Goal: Book appointment/travel/reservation

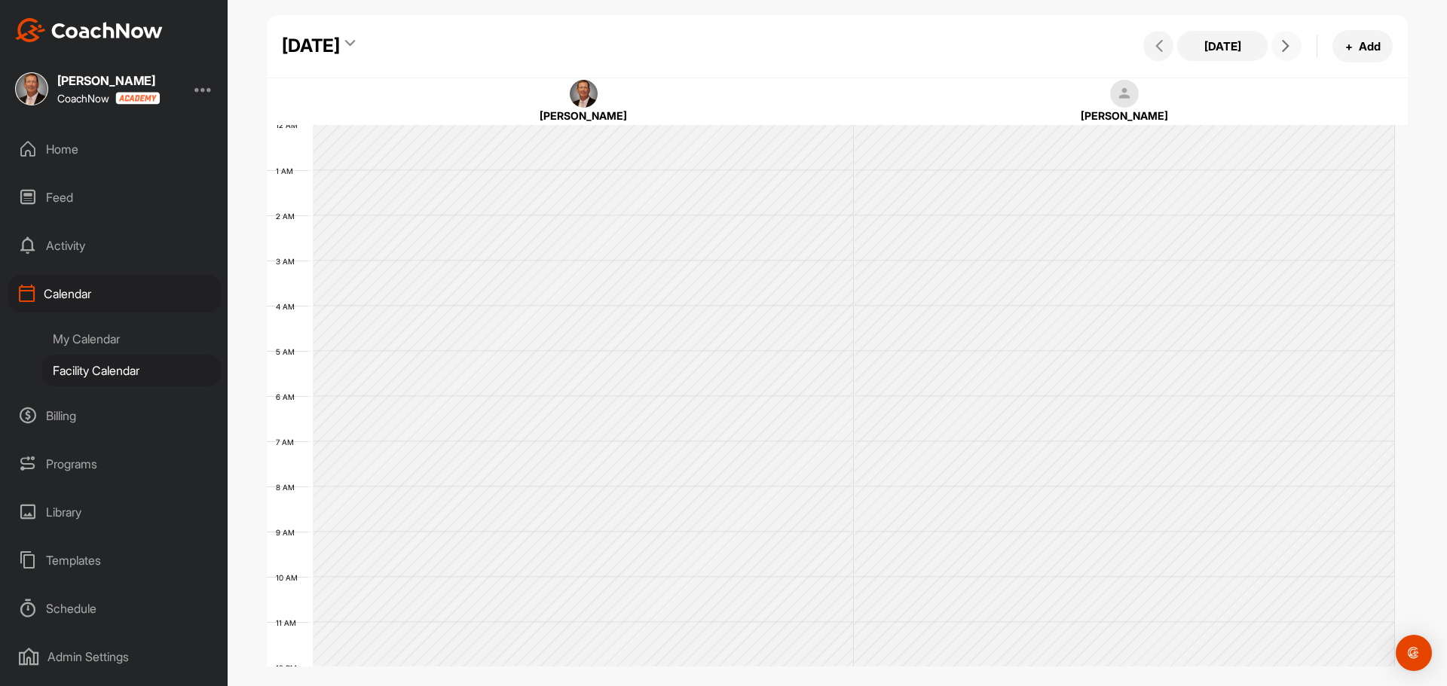
click at [1276, 49] on button at bounding box center [1286, 46] width 30 height 30
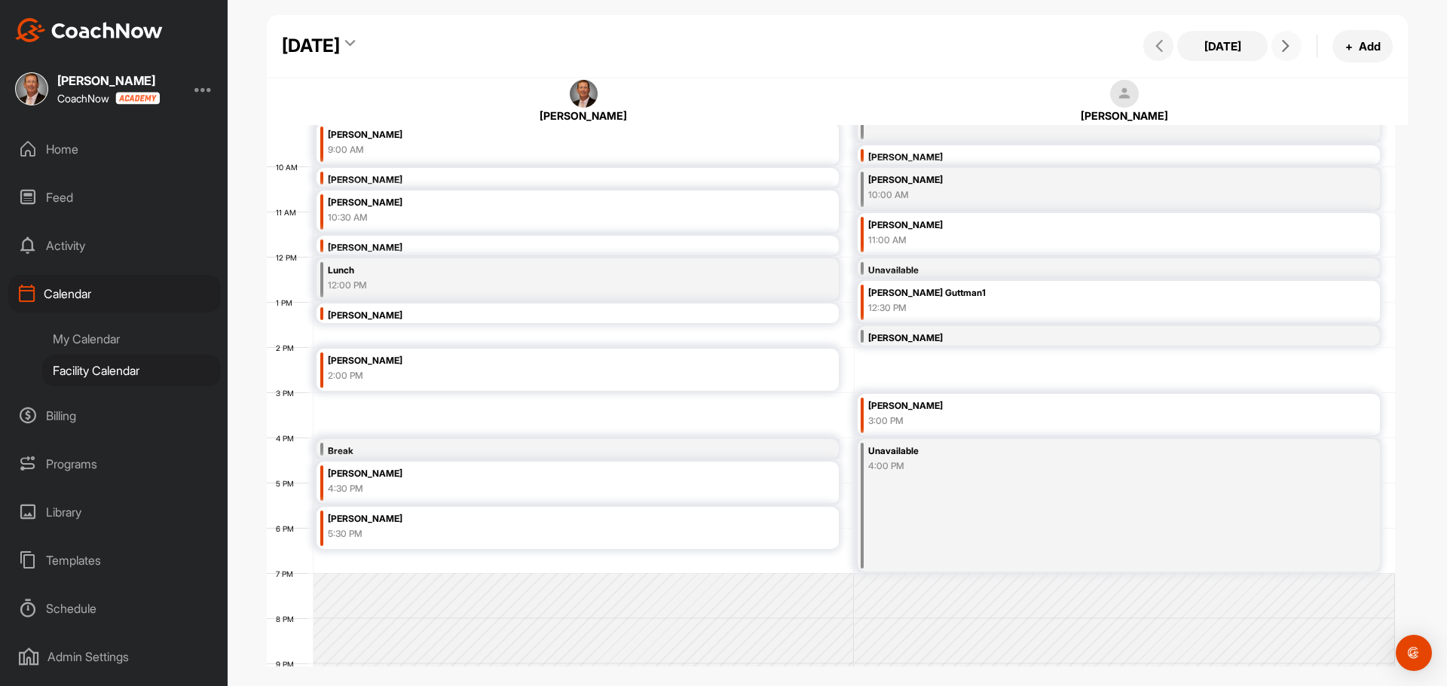
scroll to position [411, 0]
click at [1285, 46] on icon at bounding box center [1285, 46] width 12 height 12
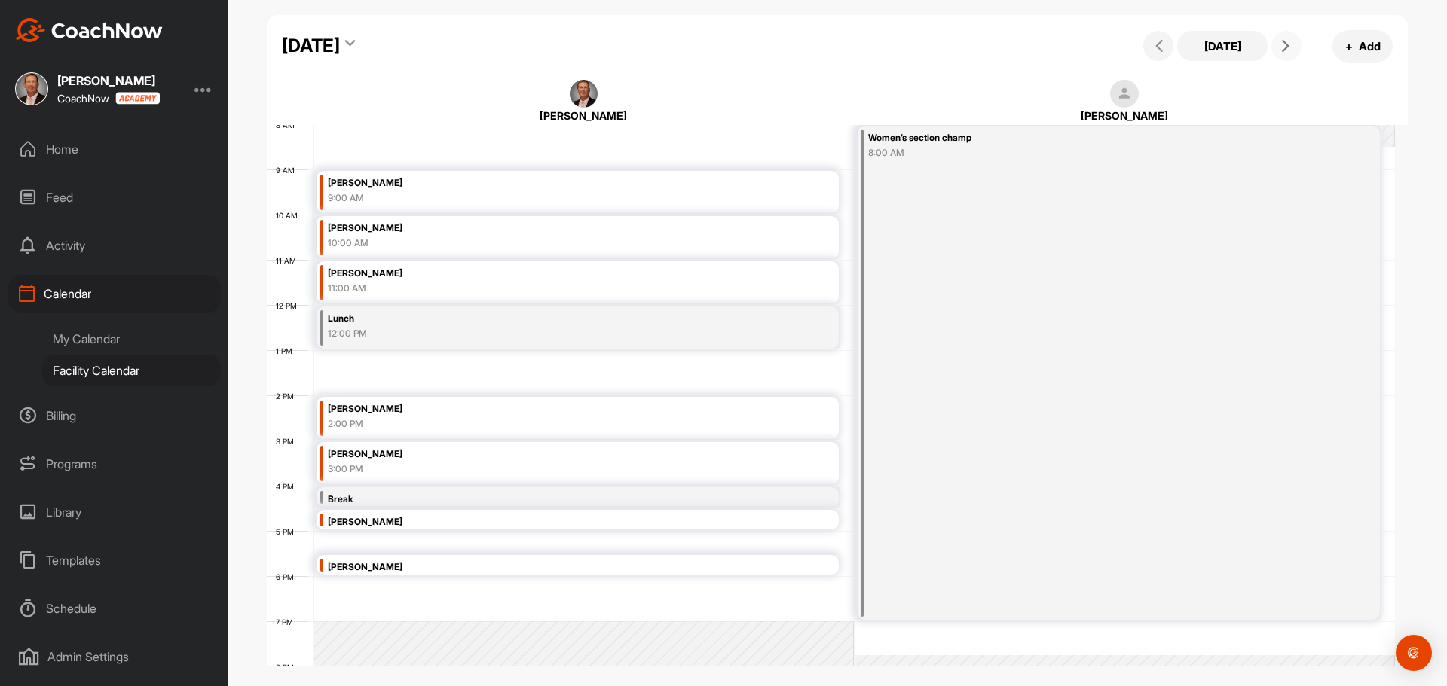
scroll to position [336, 0]
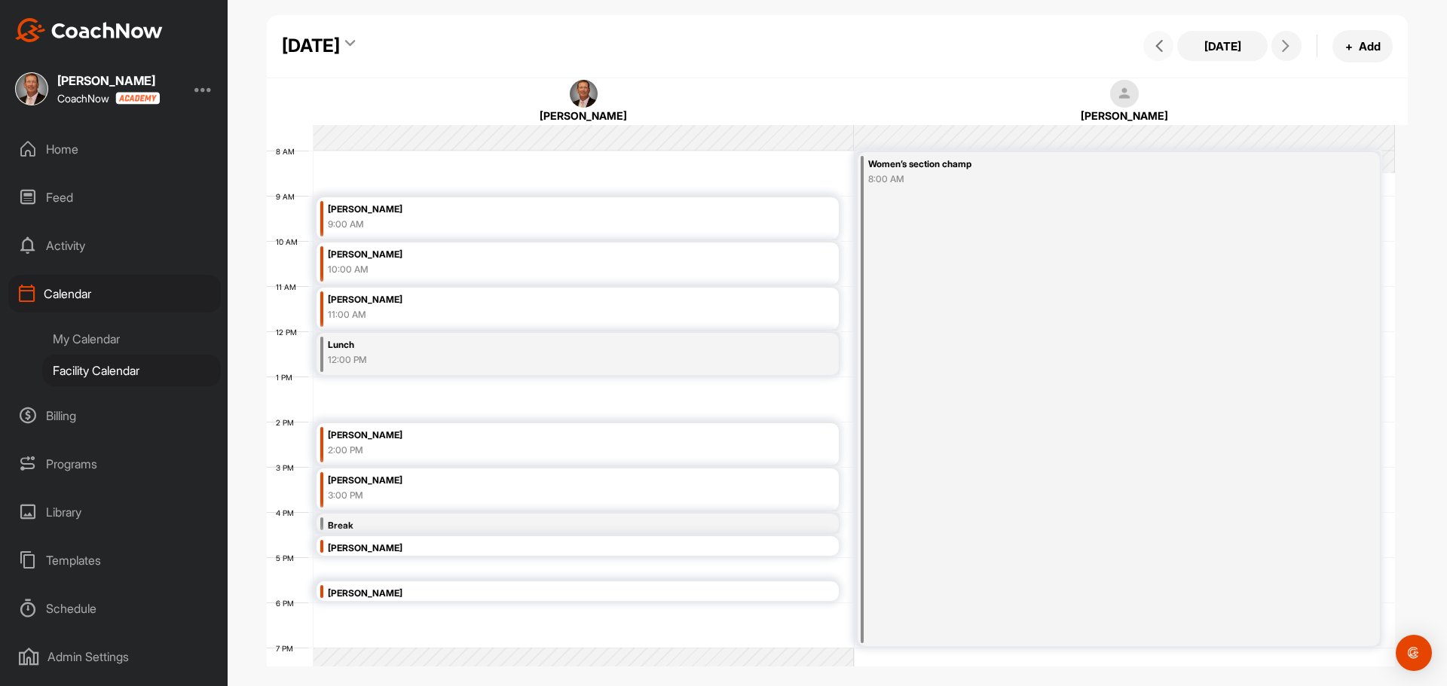
click at [1169, 48] on button at bounding box center [1158, 46] width 30 height 30
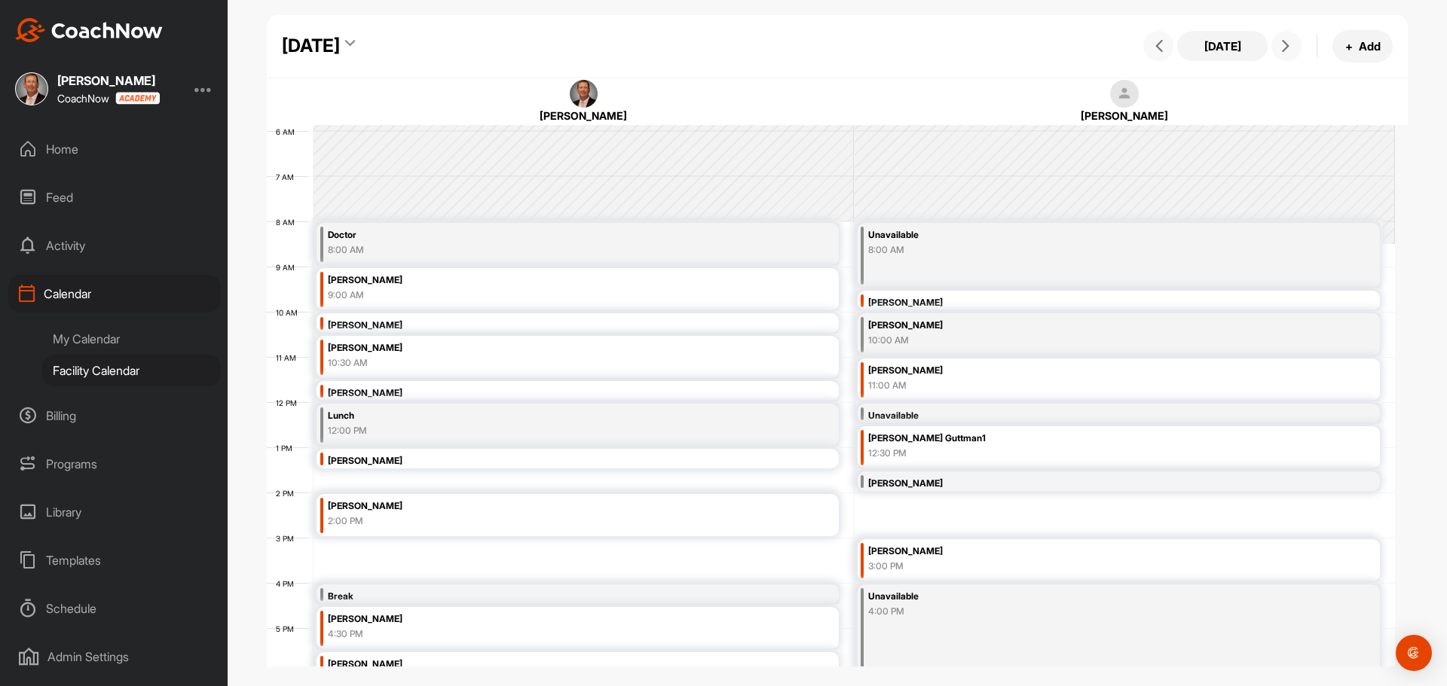
scroll to position [261, 0]
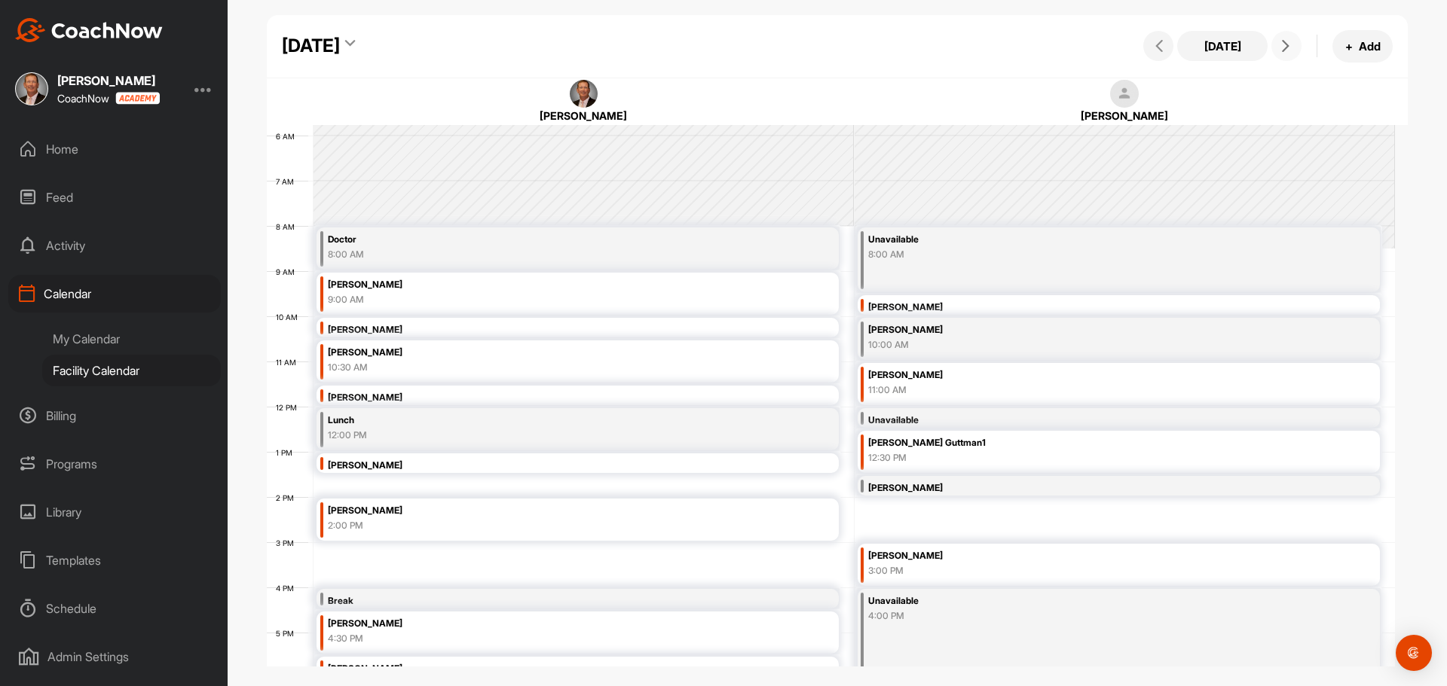
click at [1285, 53] on button at bounding box center [1286, 46] width 30 height 30
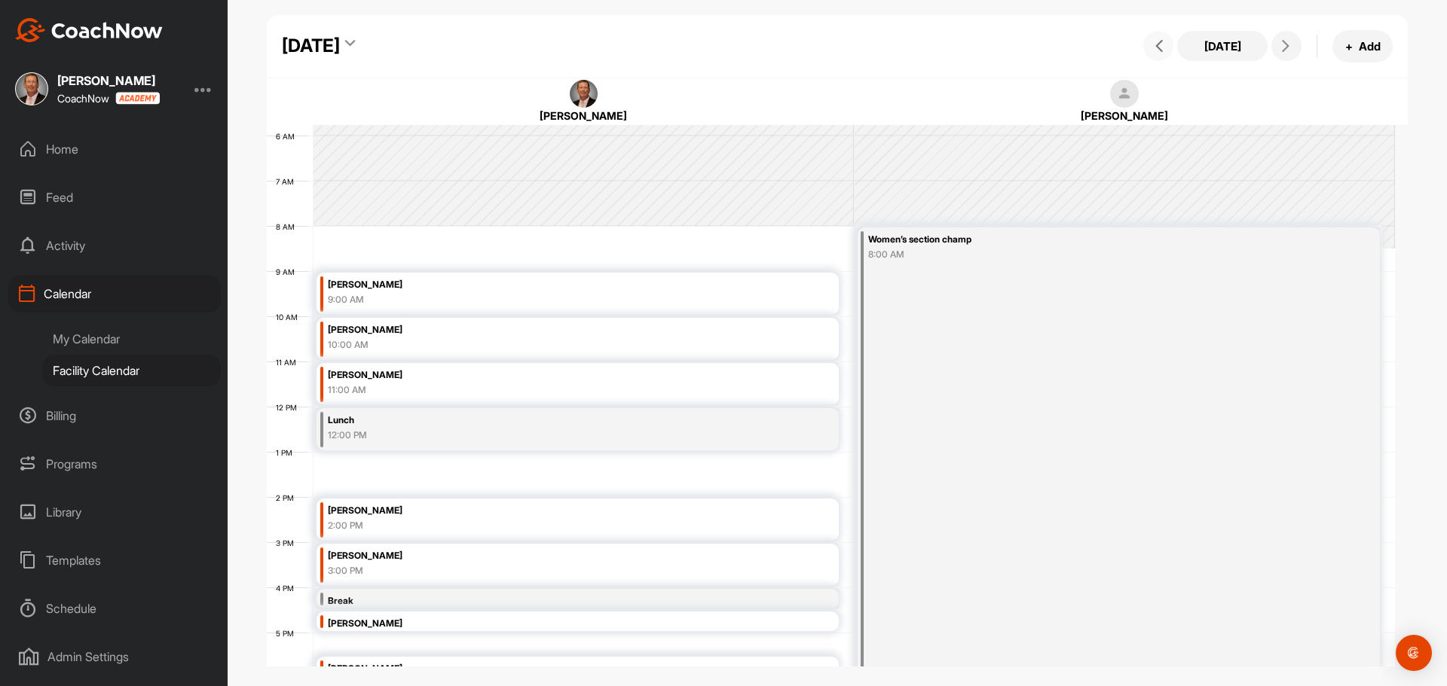
click at [1151, 45] on span at bounding box center [1158, 46] width 18 height 12
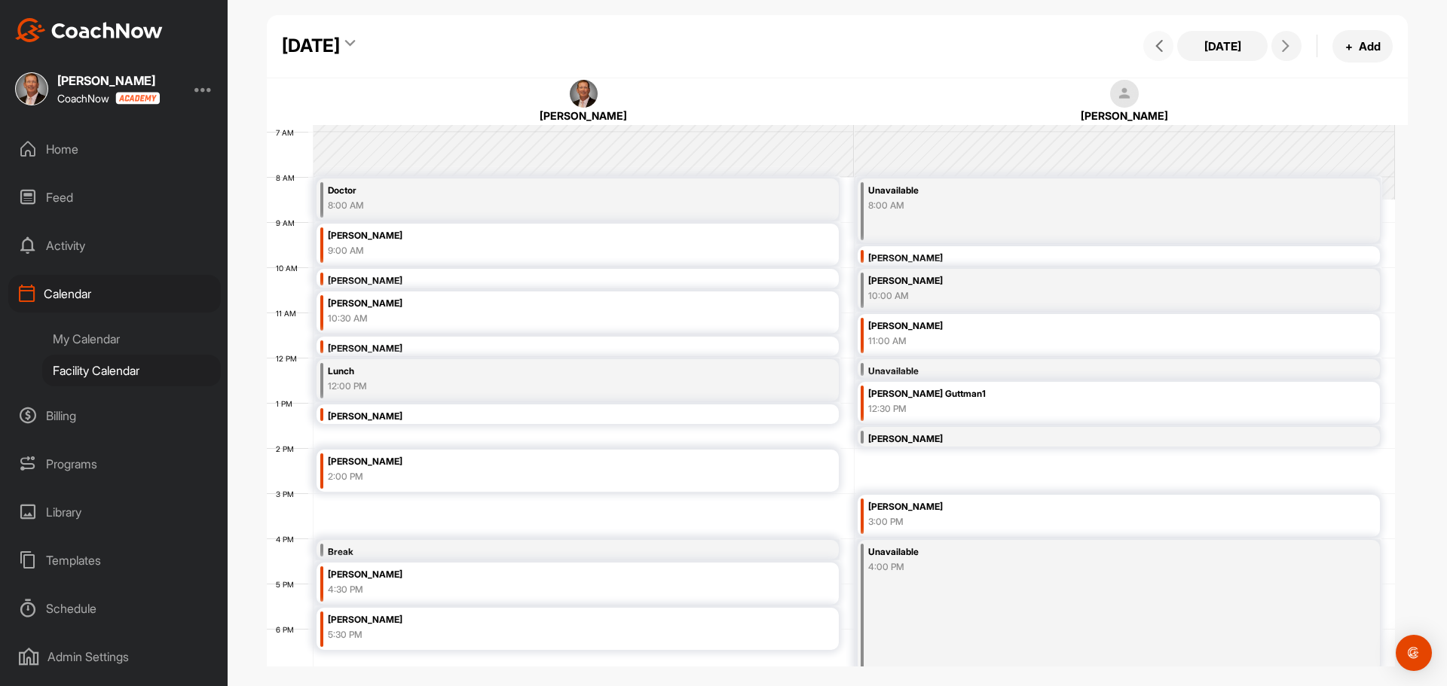
scroll to position [336, 0]
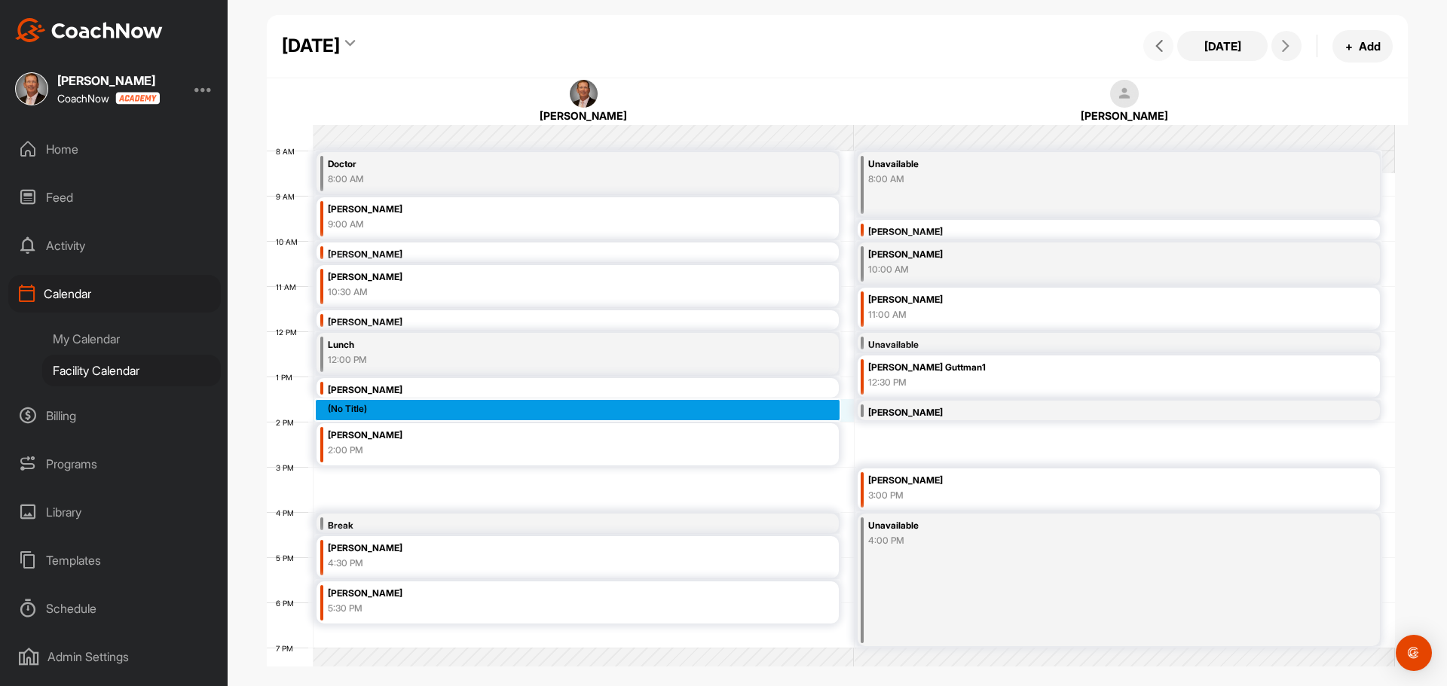
click at [348, 410] on div "12 AM 1 AM 2 AM 3 AM 4 AM 5 AM 6 AM 7 AM 8 AM 9 AM 10 AM 11 AM 12 PM 1 PM 2 PM …" at bounding box center [831, 331] width 1128 height 1085
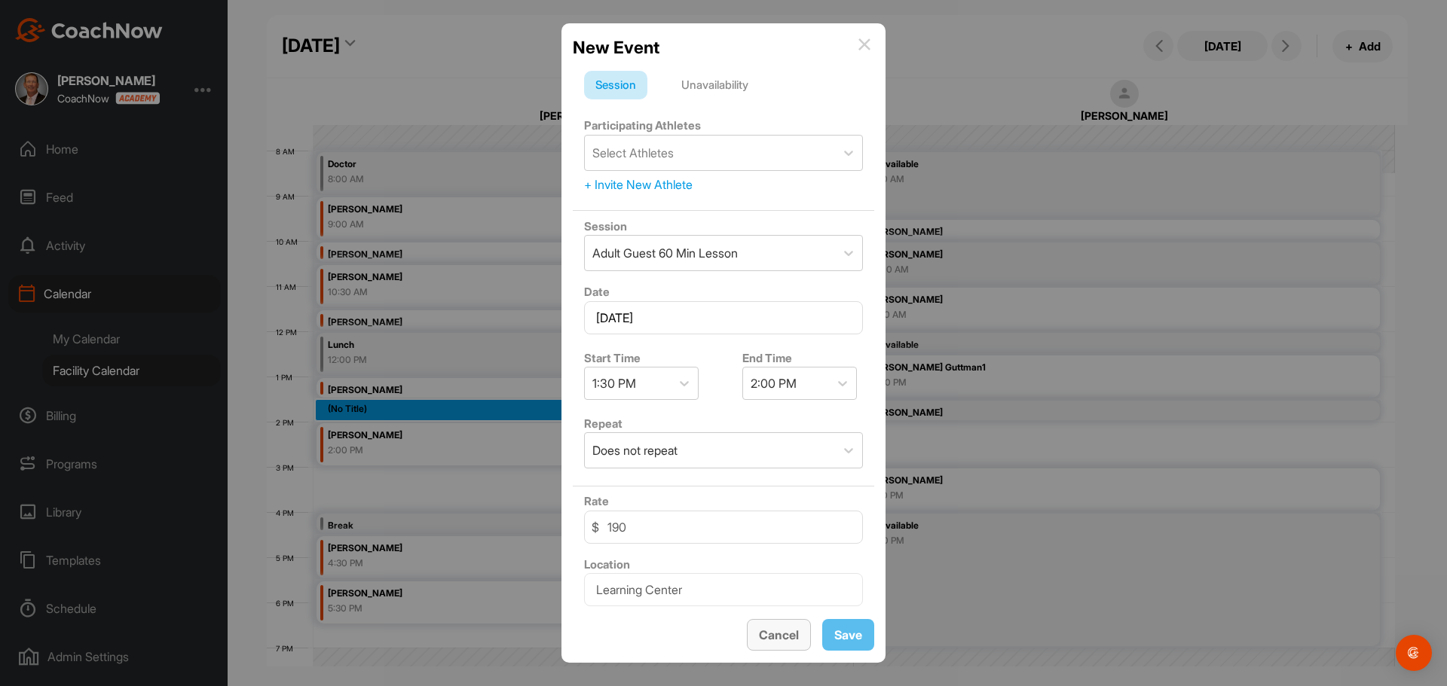
click at [775, 638] on button "Cancel" at bounding box center [779, 635] width 64 height 32
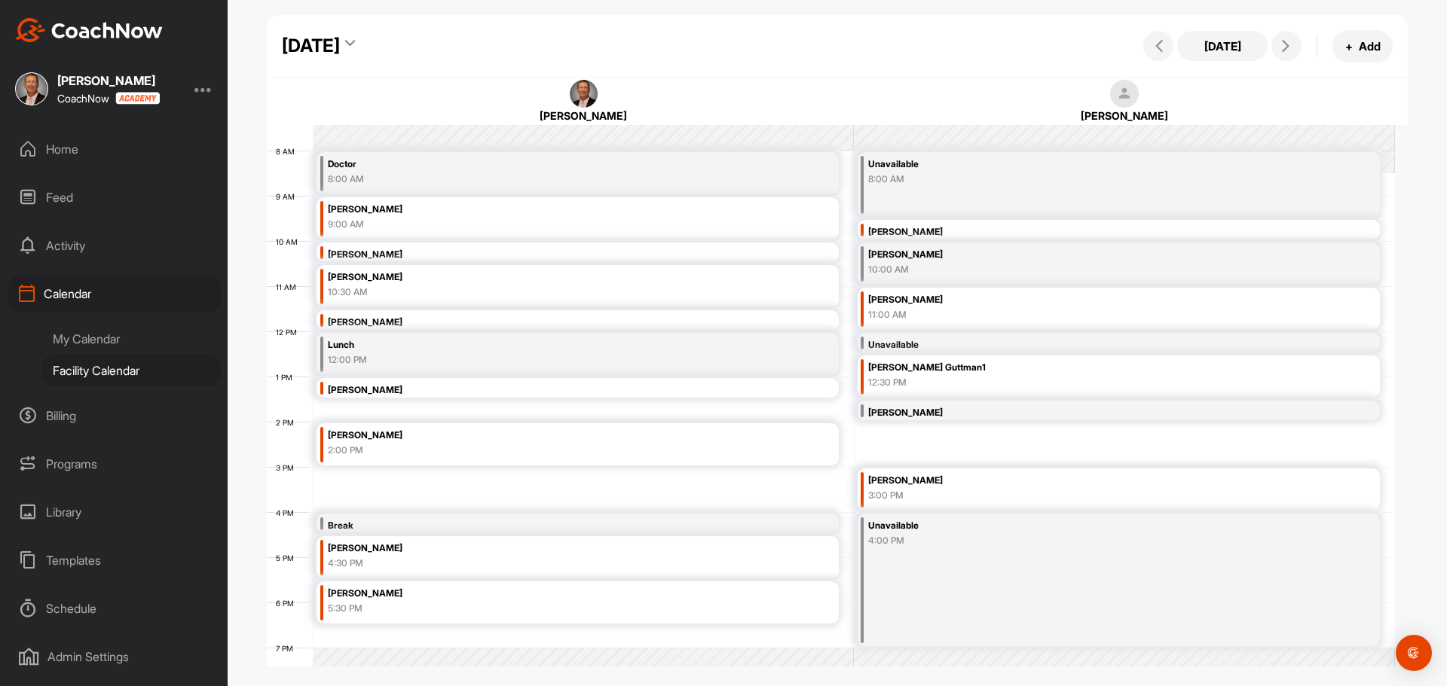
click at [341, 470] on div "12 AM 1 AM 2 AM 3 AM 4 AM 5 AM 6 AM 7 AM 8 AM 9 AM 10 AM 11 AM 12 PM 1 PM 2 PM …" at bounding box center [831, 331] width 1128 height 1085
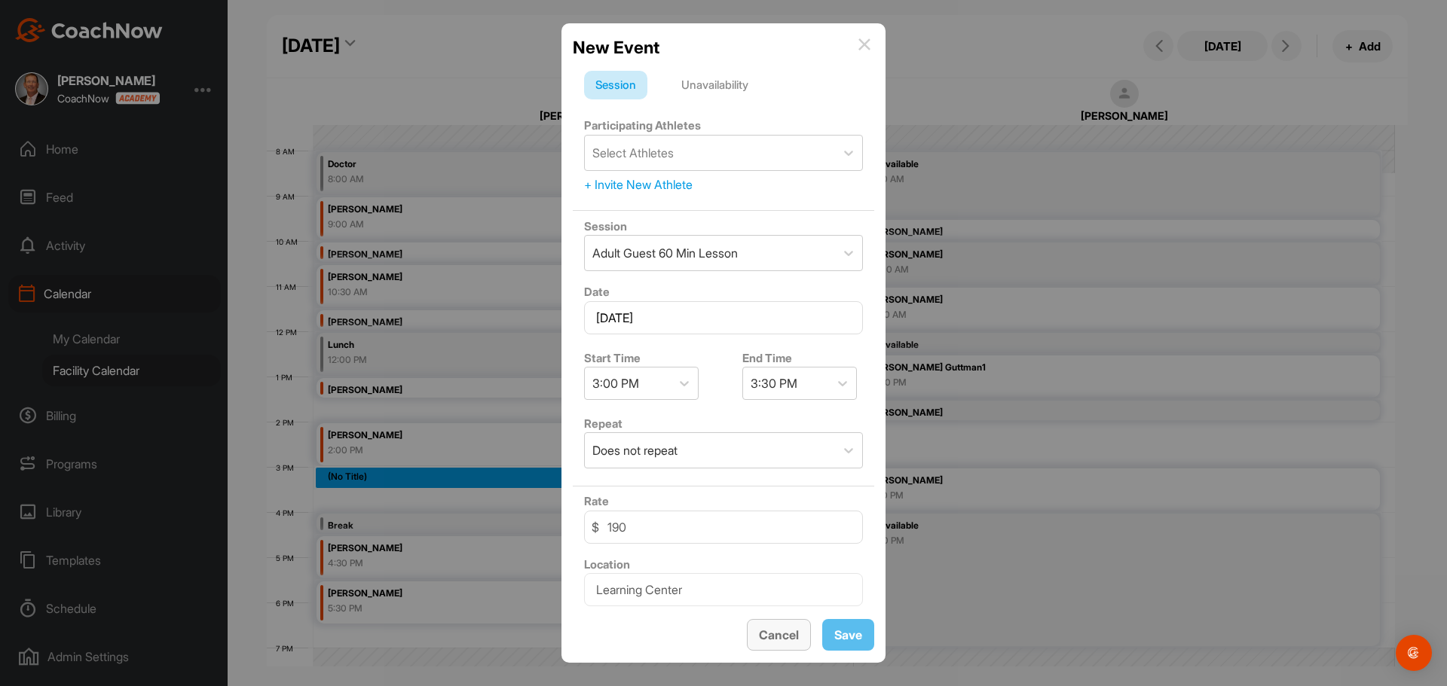
click at [787, 631] on button "Cancel" at bounding box center [779, 635] width 64 height 32
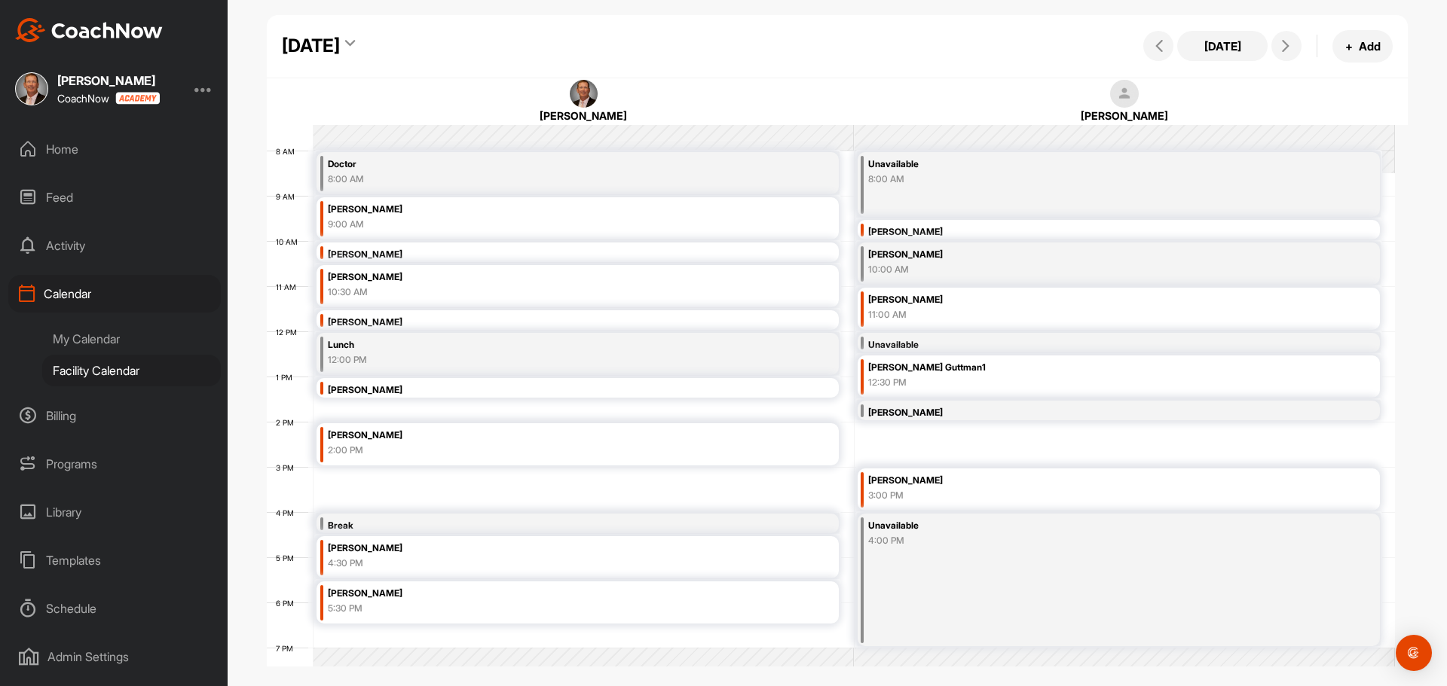
scroll to position [411, 0]
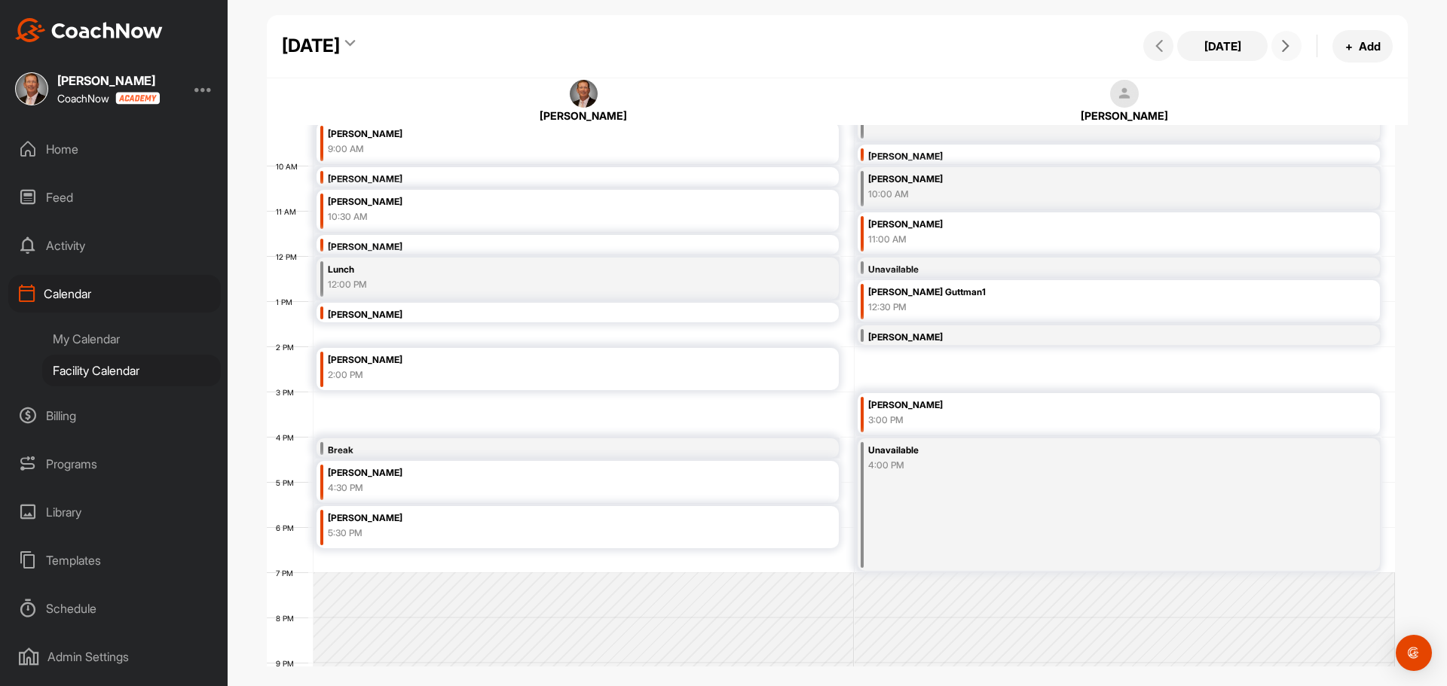
click at [1288, 44] on icon at bounding box center [1285, 46] width 12 height 12
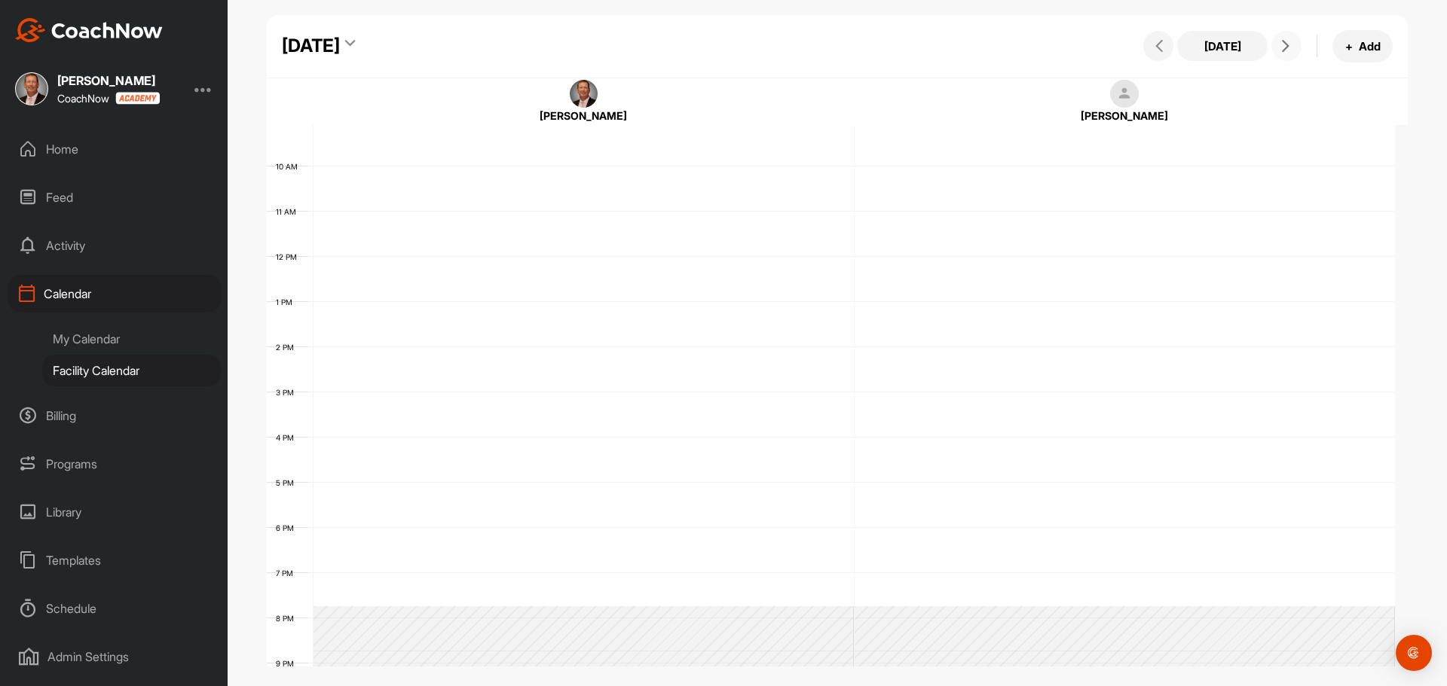
scroll to position [261, 0]
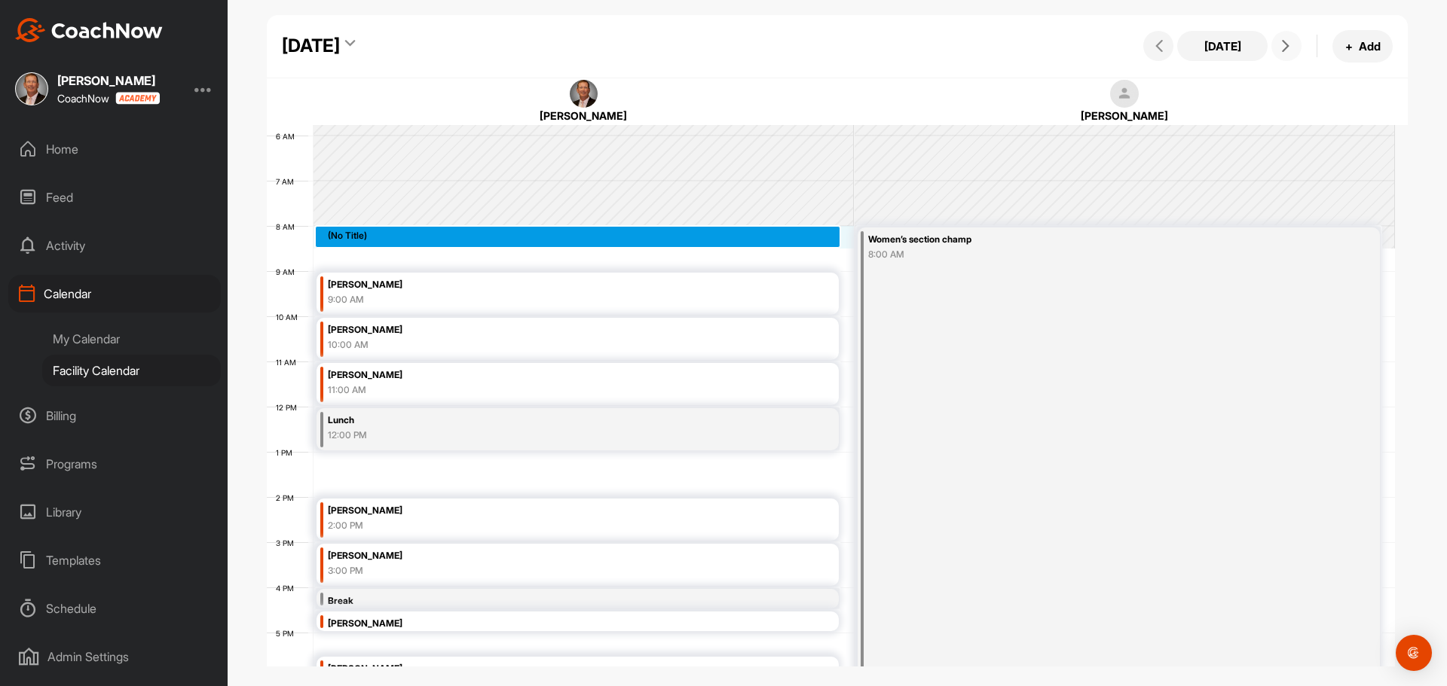
click at [350, 239] on div "12 AM 1 AM 2 AM 3 AM 4 AM 5 AM 6 AM 7 AM 8 AM 9 AM 10 AM 11 AM 12 PM 1 PM 2 PM …" at bounding box center [831, 406] width 1128 height 1085
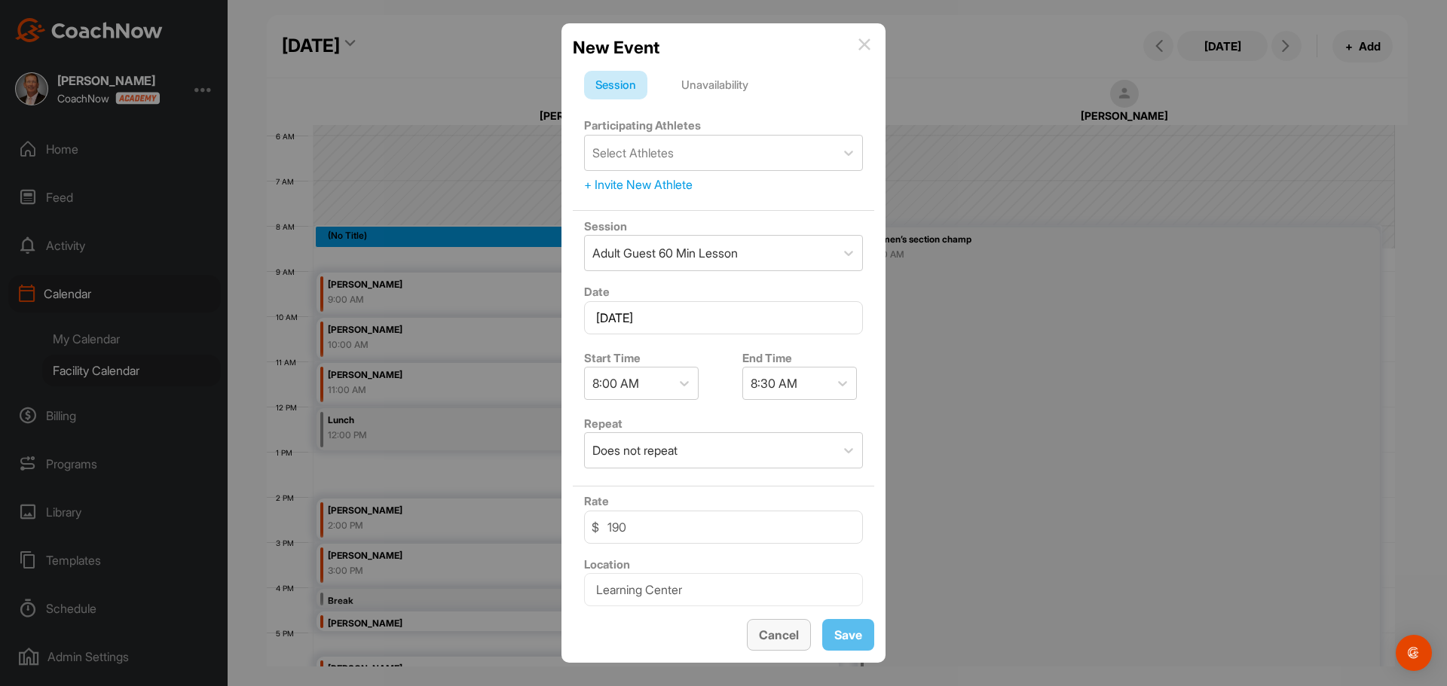
click at [779, 641] on button "Cancel" at bounding box center [779, 635] width 64 height 32
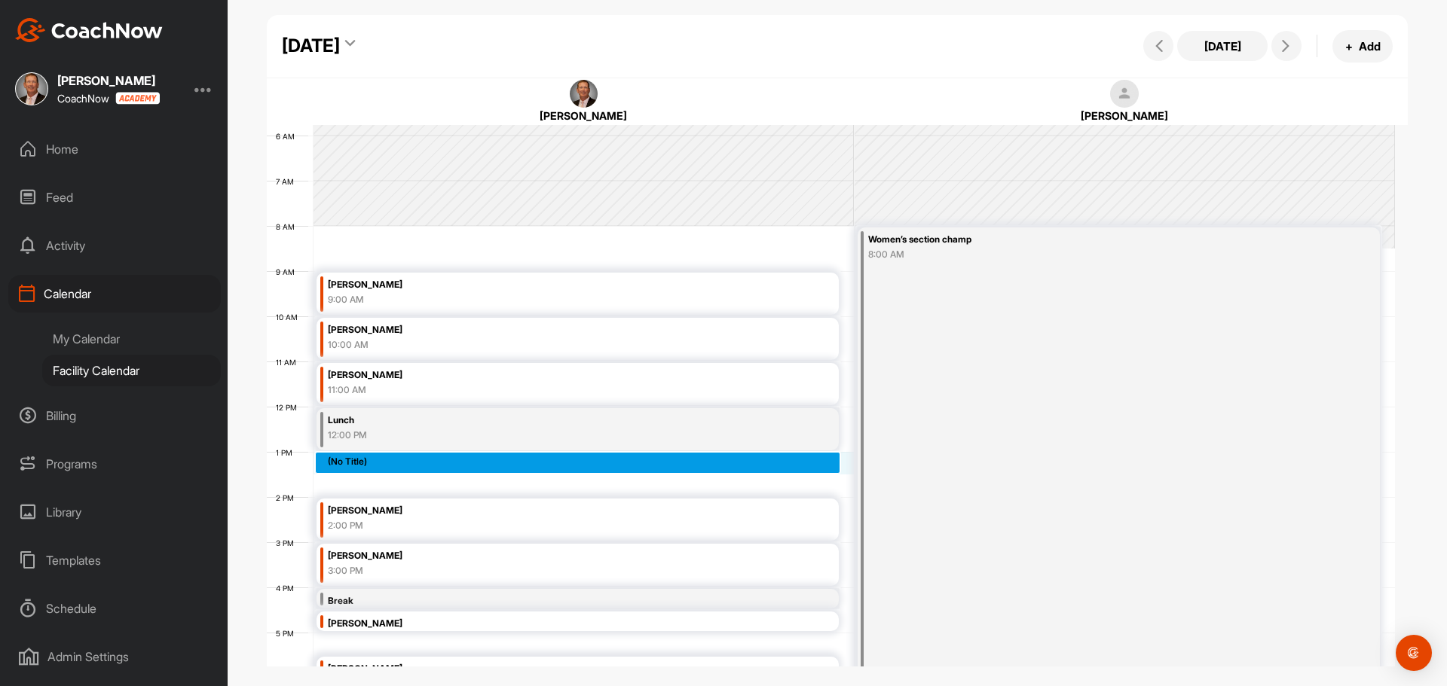
click at [350, 462] on div "12 AM 1 AM 2 AM 3 AM 4 AM 5 AM 6 AM 7 AM 8 AM 9 AM 10 AM 11 AM 12 PM 1 PM 2 PM …" at bounding box center [831, 406] width 1128 height 1085
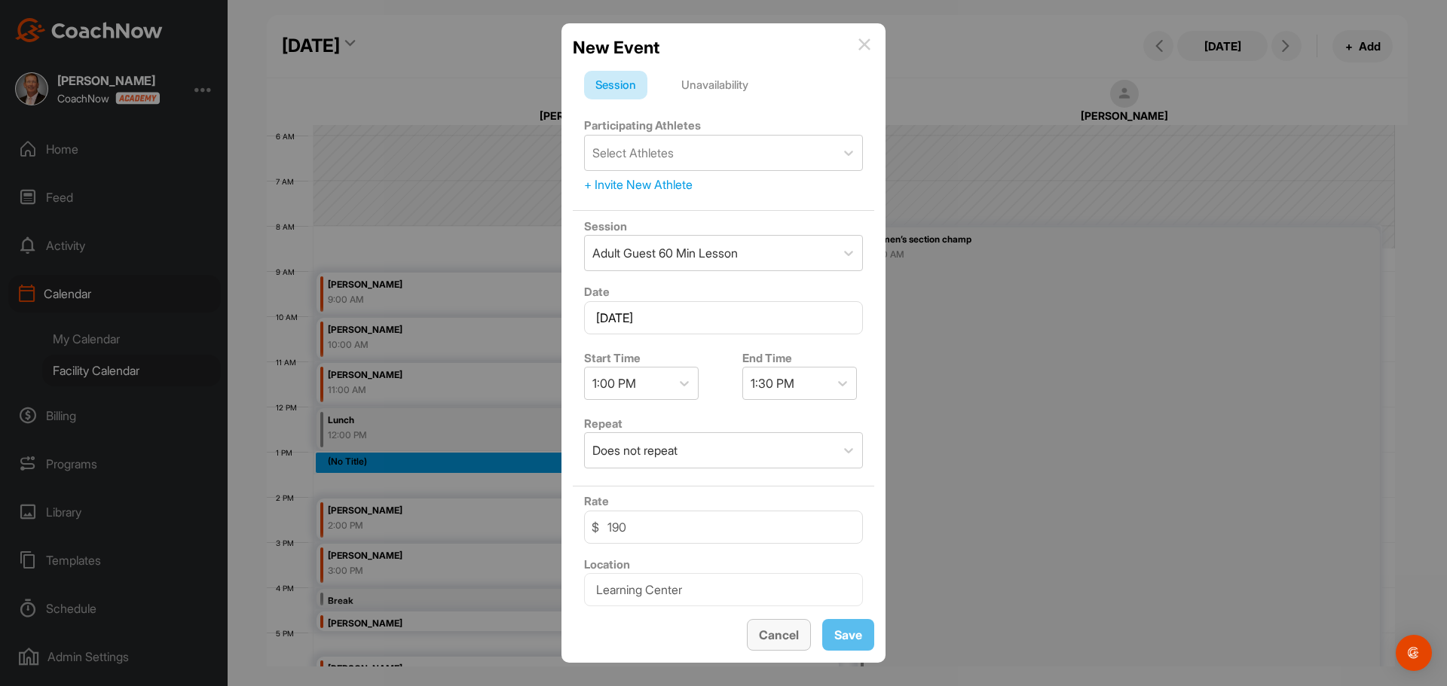
click at [787, 643] on button "Cancel" at bounding box center [779, 635] width 64 height 32
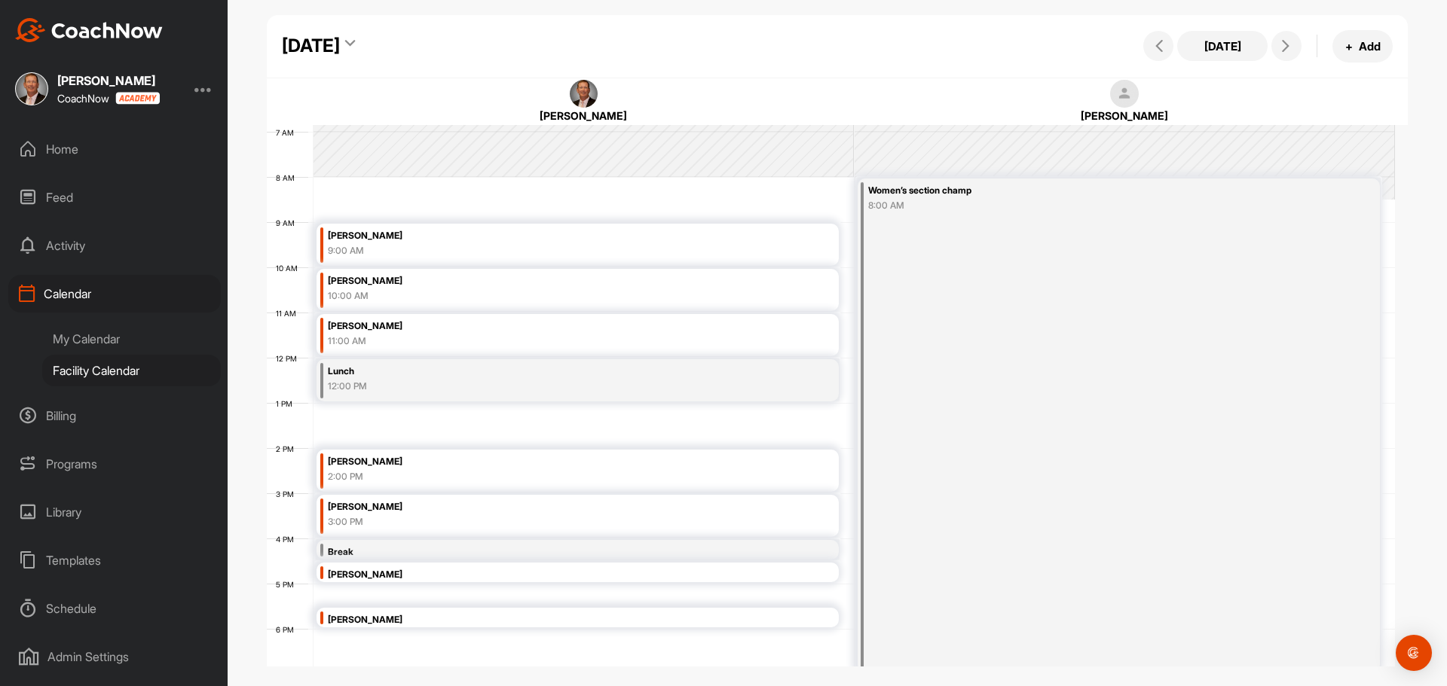
scroll to position [336, 0]
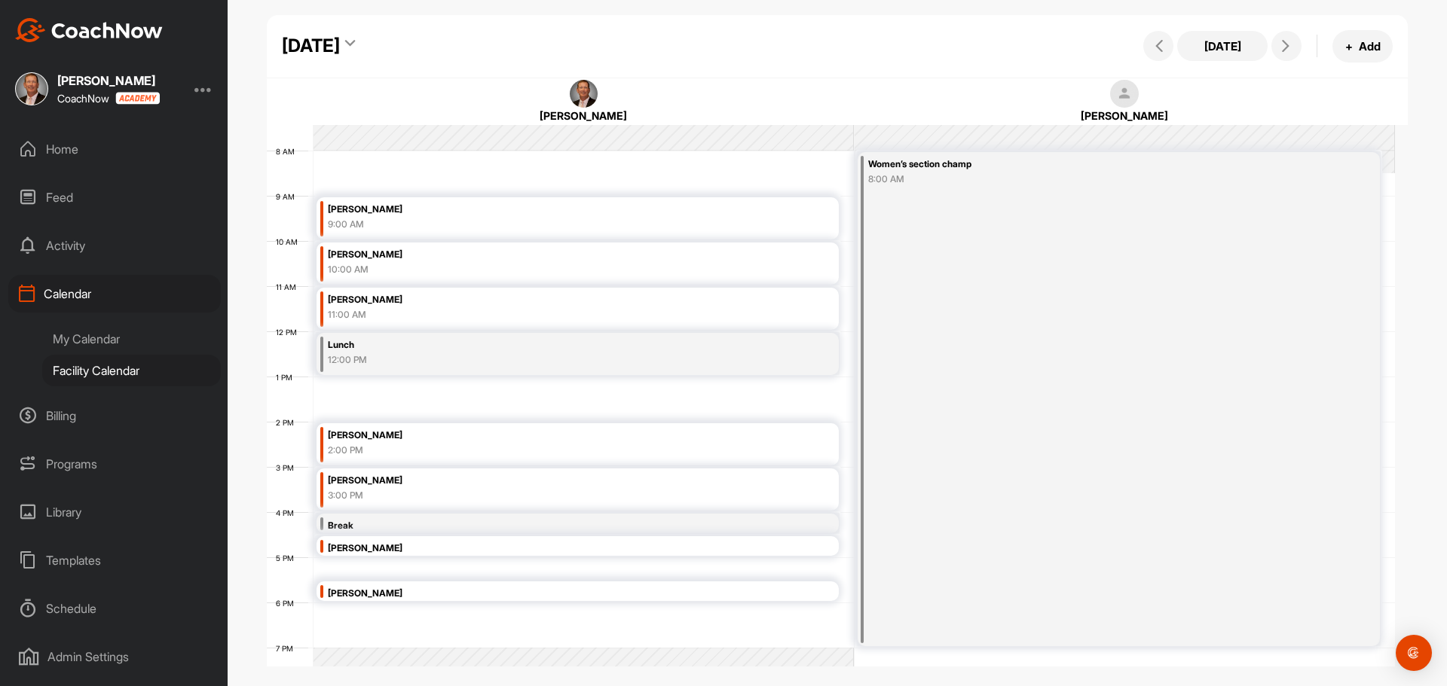
click at [344, 393] on div "12 AM 1 AM 2 AM 3 AM 4 AM 5 AM 6 AM 7 AM 8 AM 9 AM 10 AM 11 AM 12 PM 1 PM 2 PM …" at bounding box center [831, 331] width 1128 height 1085
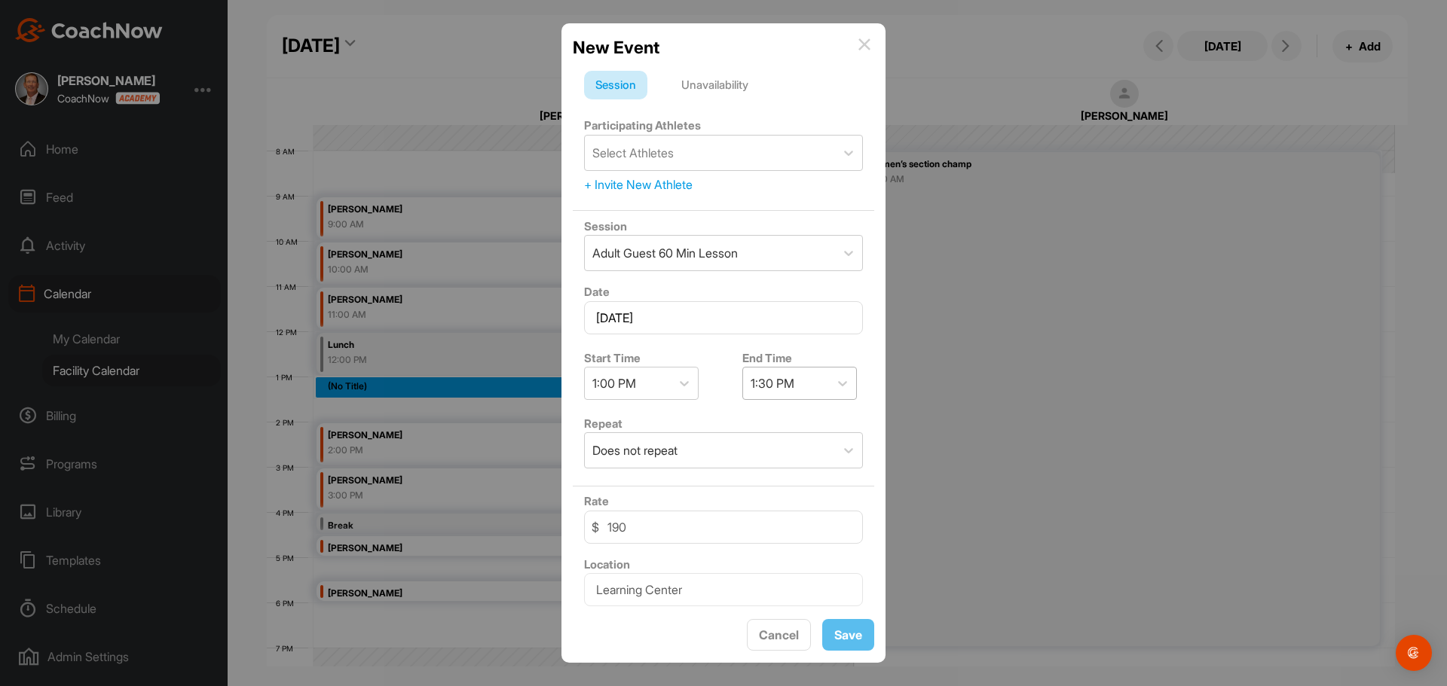
click at [778, 388] on div "1:30 PM" at bounding box center [772, 383] width 44 height 18
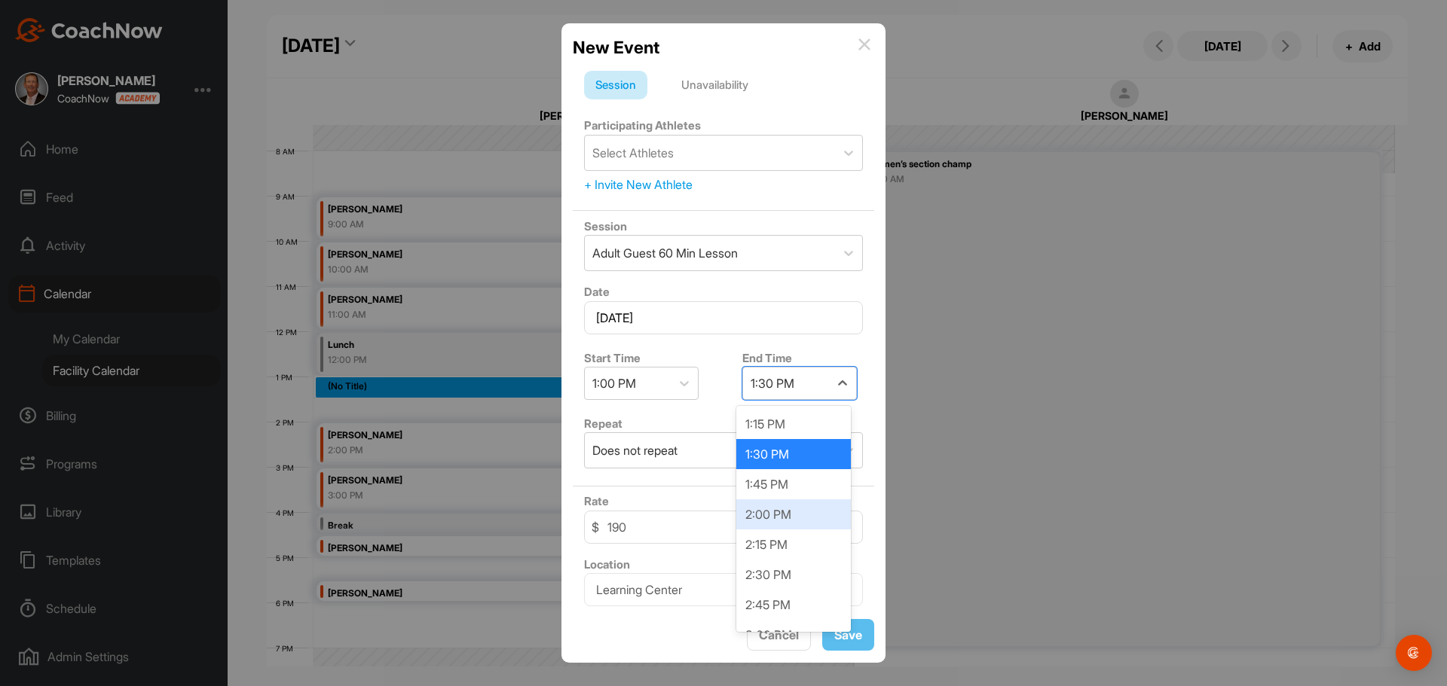
click at [775, 515] on div "2:00 PM" at bounding box center [793, 515] width 115 height 30
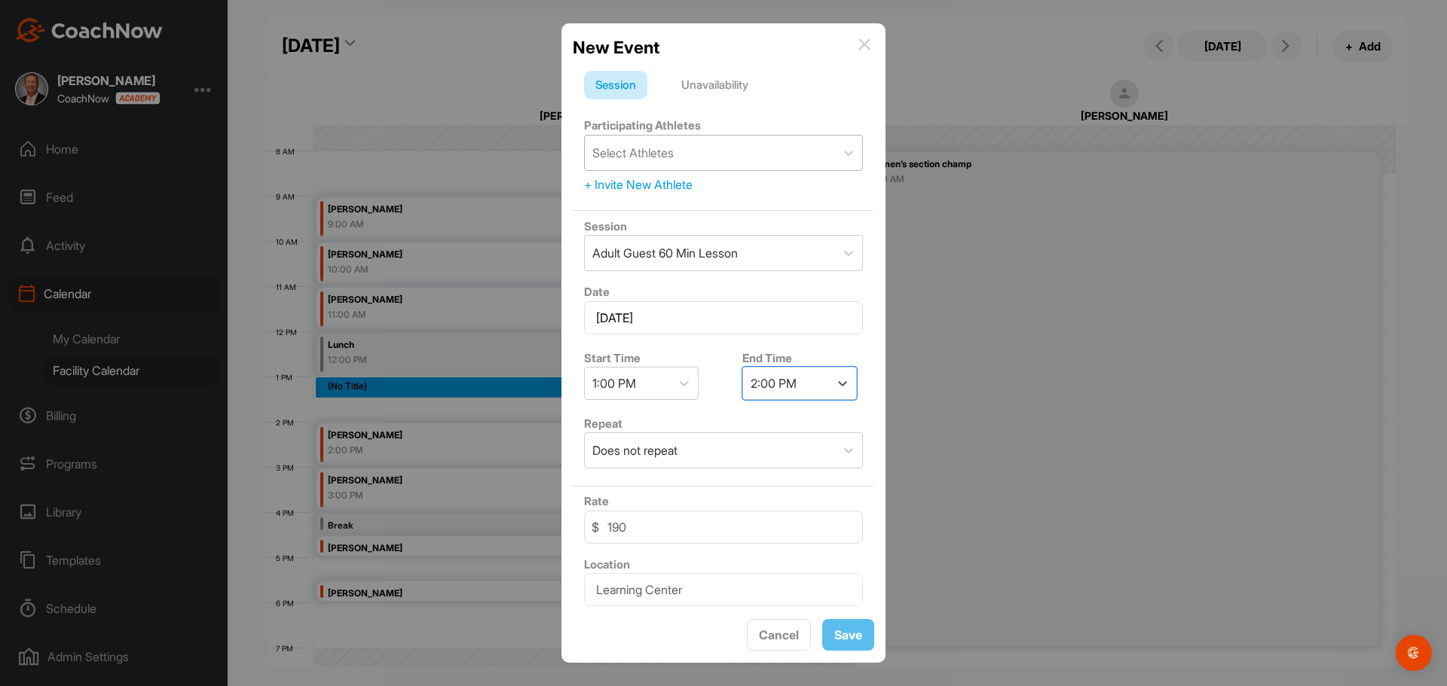
click at [641, 157] on div "Select Athletes" at bounding box center [632, 153] width 81 height 18
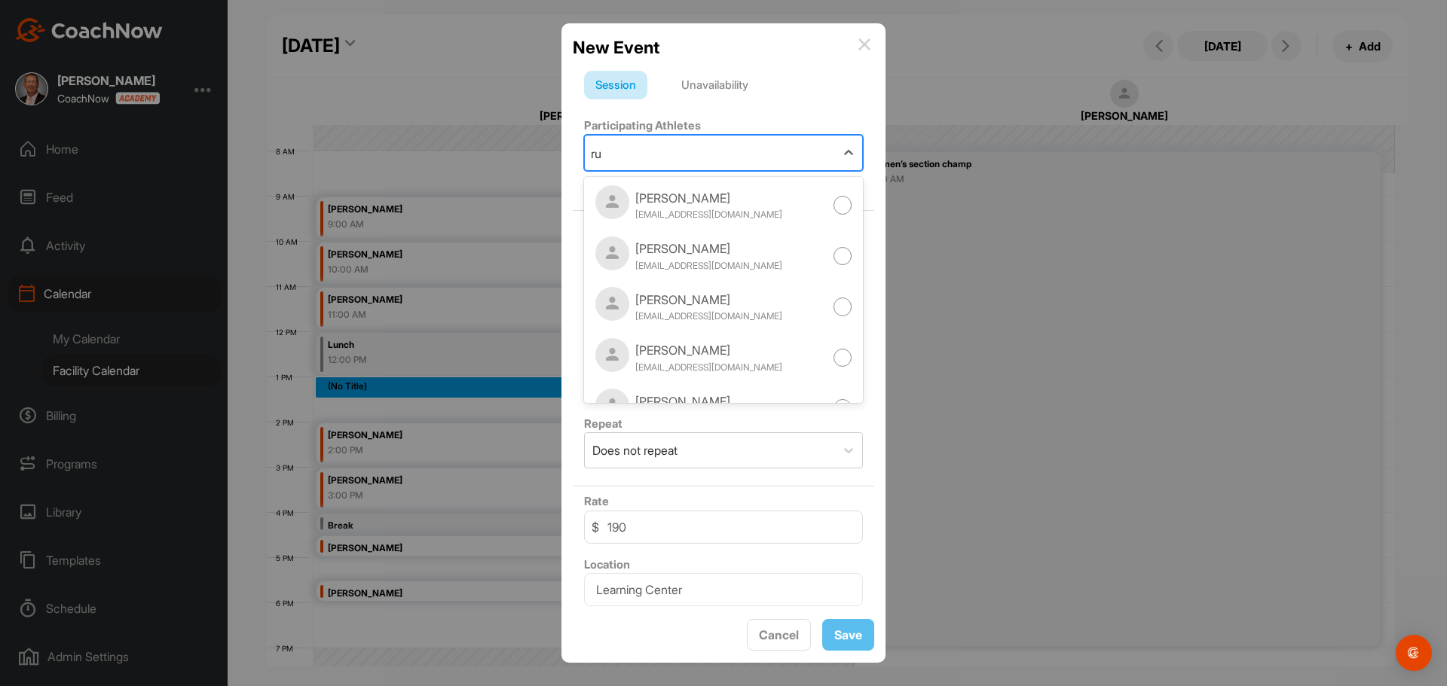
type input "r"
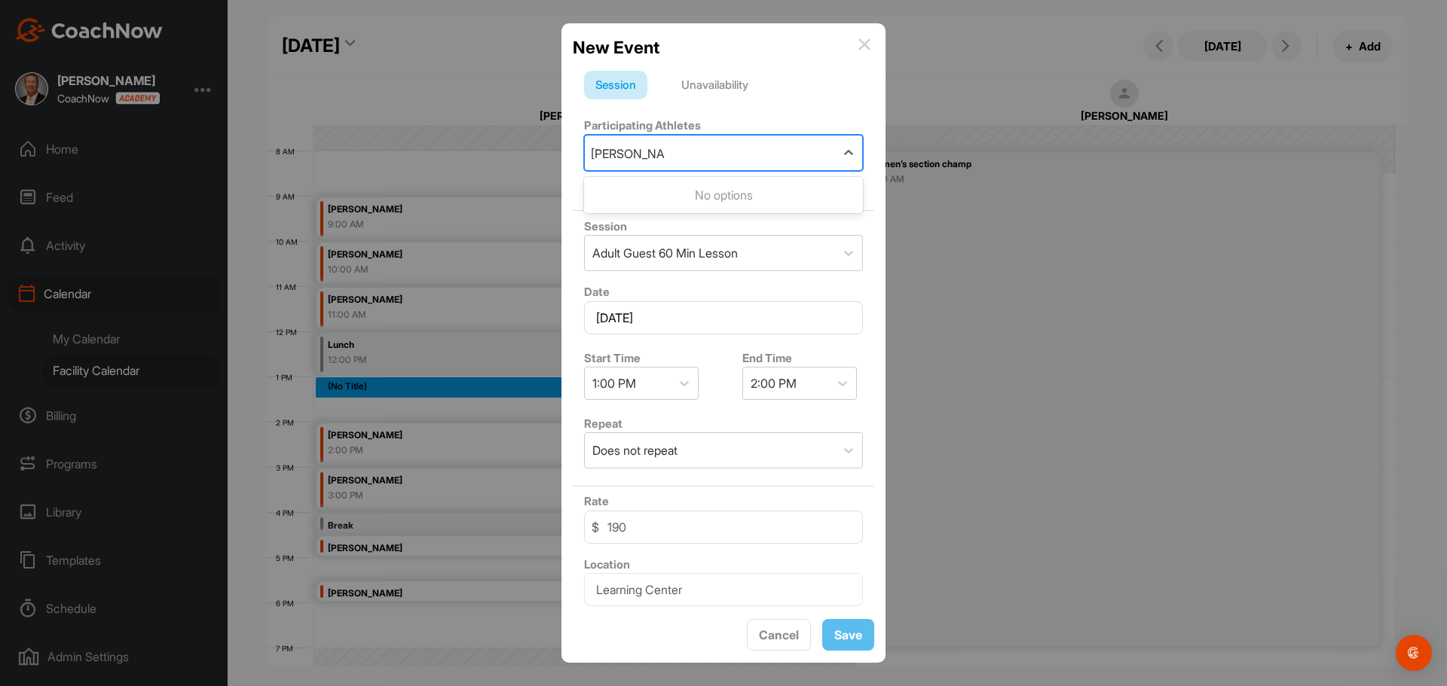
type input "[PERSON_NAME]"
click at [739, 226] on div "Session Adult Guest 60 [PERSON_NAME]" at bounding box center [723, 244] width 301 height 66
click at [677, 188] on div "+ Invite New Athlete" at bounding box center [723, 185] width 279 height 18
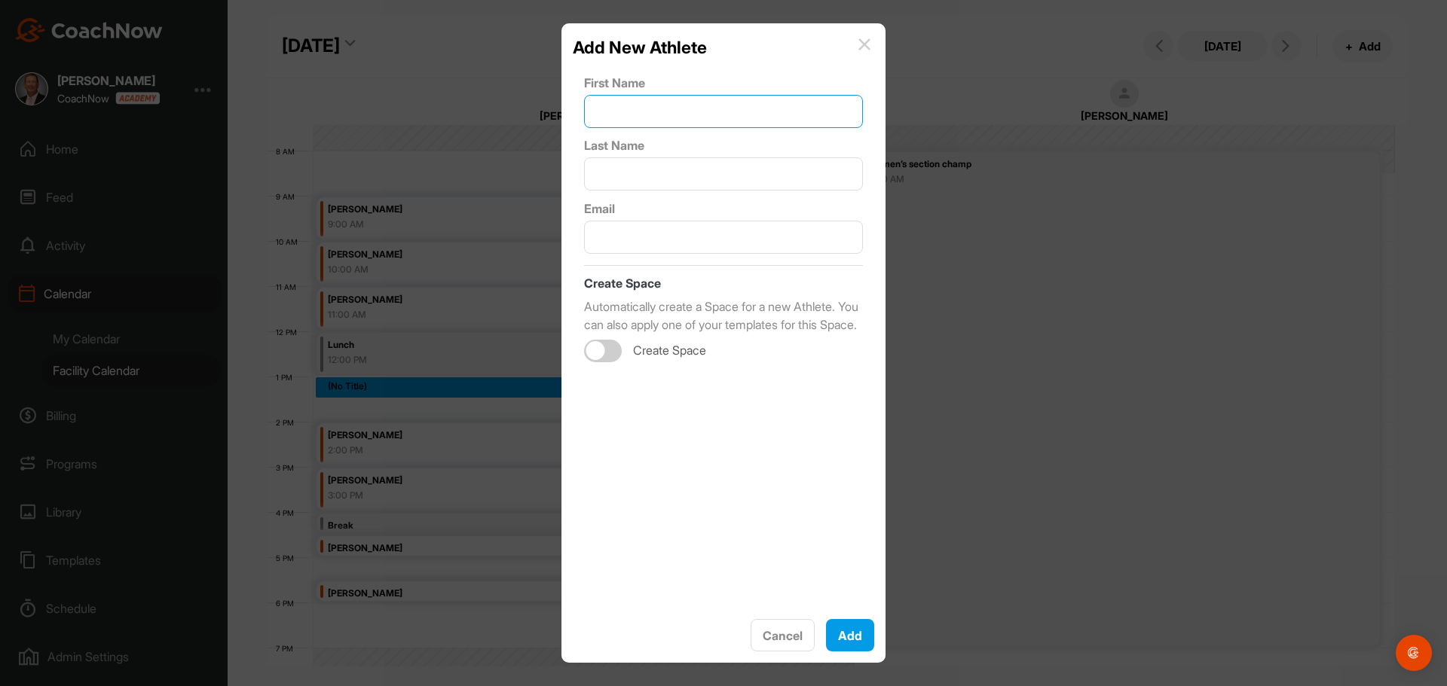
click at [643, 127] on input "text" at bounding box center [723, 111] width 279 height 33
type input "yaccov"
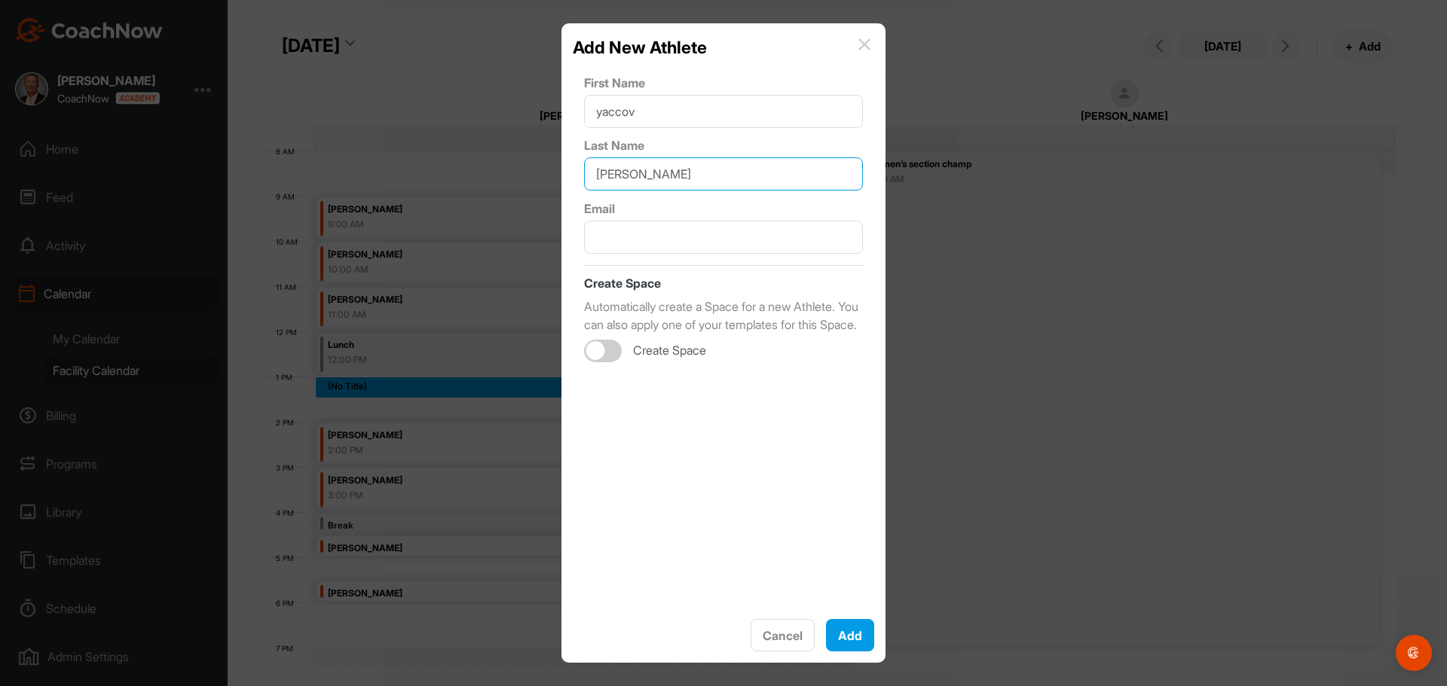
type input "[PERSON_NAME]"
click at [628, 225] on input "text" at bounding box center [723, 237] width 279 height 33
type input "[EMAIL_ADDRESS][DOMAIN_NAME]"
click at [836, 641] on button "Add" at bounding box center [850, 635] width 48 height 33
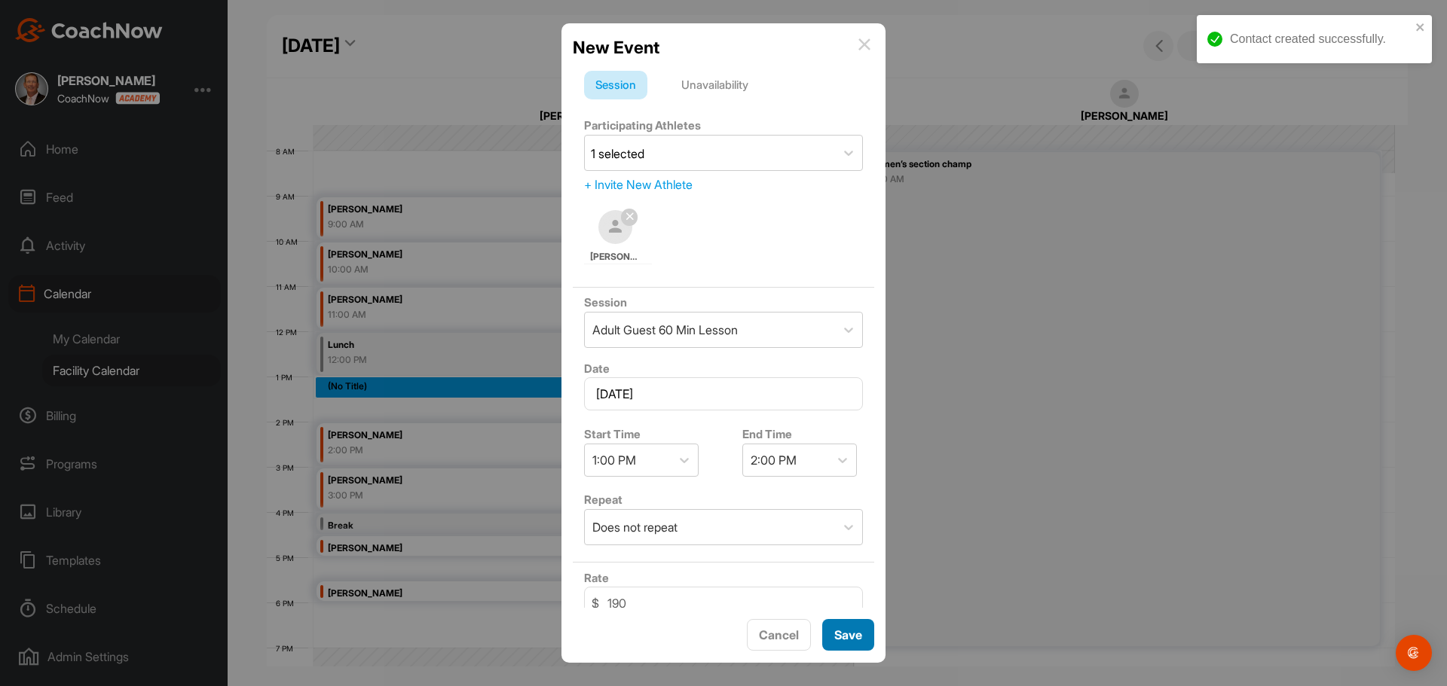
click at [839, 640] on button "Save" at bounding box center [848, 635] width 52 height 32
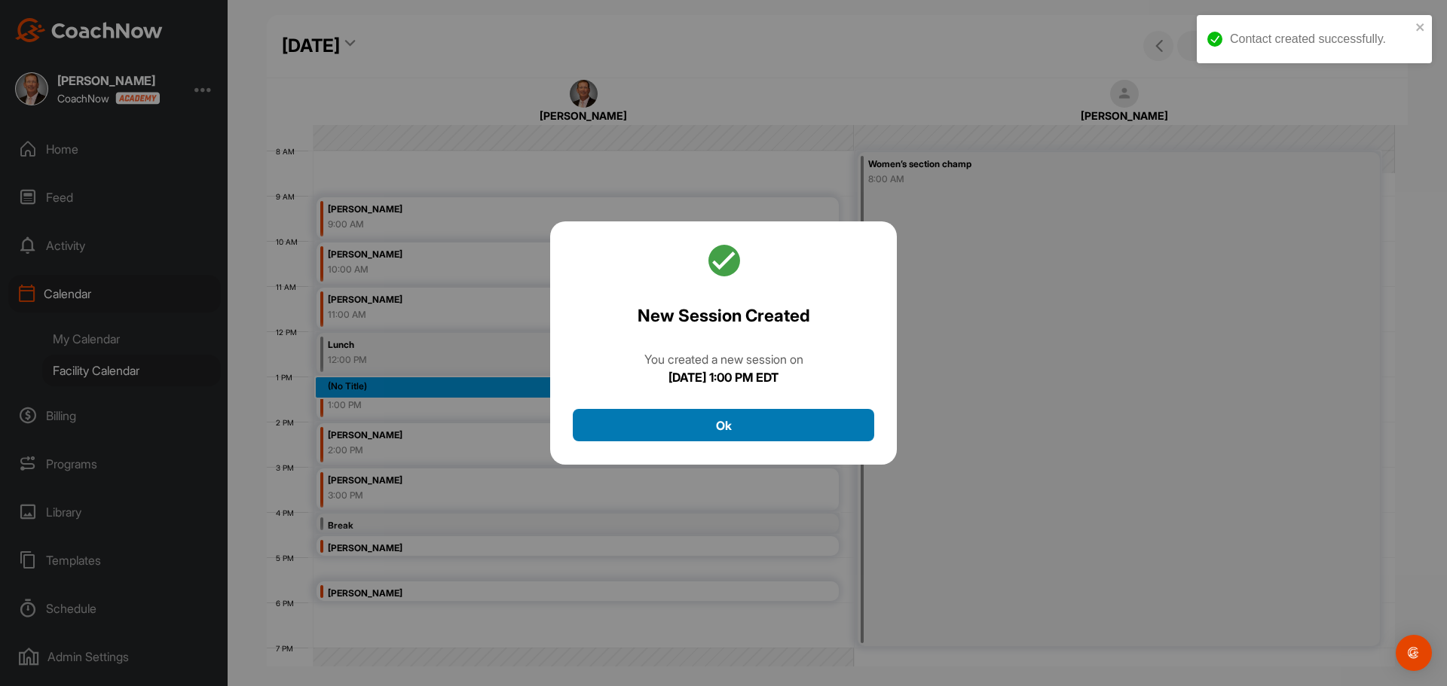
click at [738, 432] on button "Ok" at bounding box center [723, 425] width 301 height 32
